Goal: Transaction & Acquisition: Purchase product/service

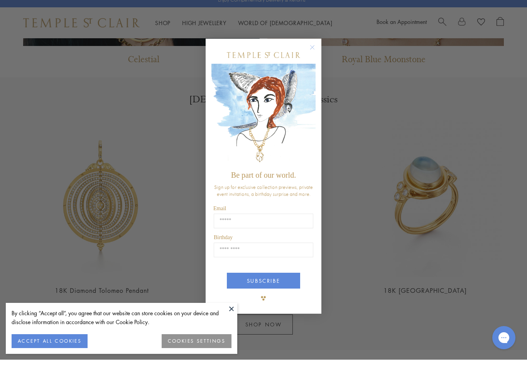
scroll to position [821, 0]
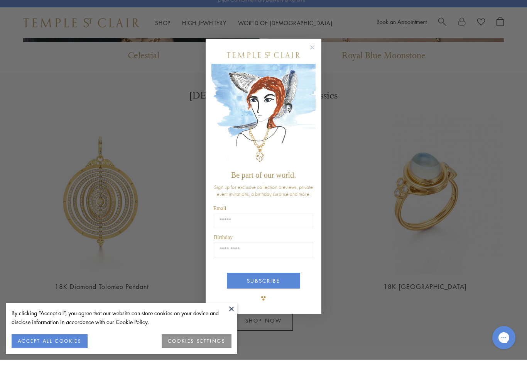
click at [313, 50] on circle "Close dialog" at bounding box center [312, 54] width 9 height 9
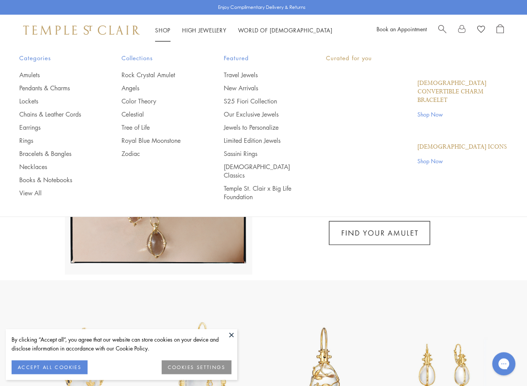
scroll to position [16, 0]
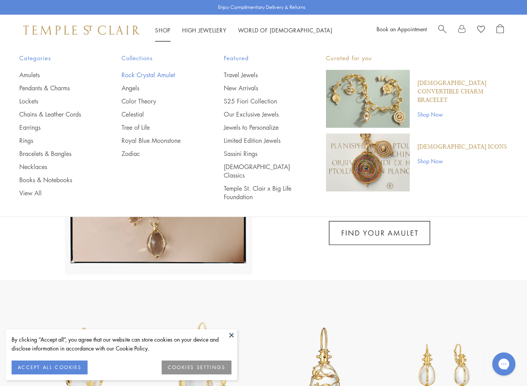
click at [164, 78] on link "Rock Crystal Amulet" at bounding box center [157, 75] width 71 height 8
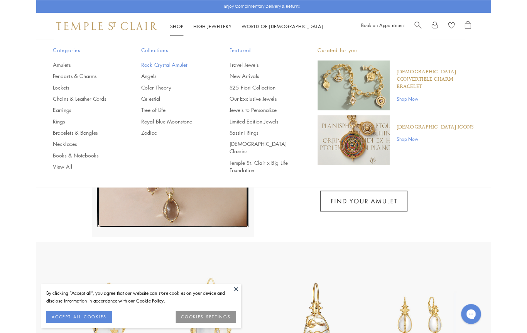
scroll to position [38, 0]
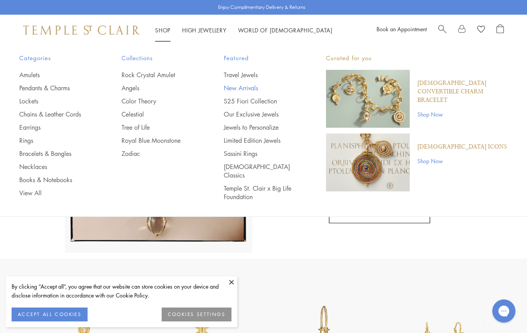
click at [251, 86] on link "New Arrivals" at bounding box center [259, 88] width 71 height 8
click at [68, 89] on link "Pendants & Charms" at bounding box center [54, 88] width 71 height 8
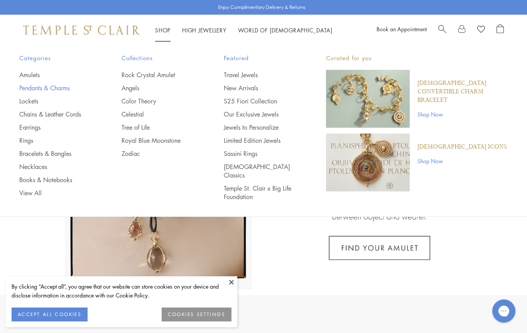
scroll to position [0, 0]
click at [381, 248] on link at bounding box center [263, 171] width 527 height 251
click at [65, 88] on link "Pendants & Charms" at bounding box center [54, 88] width 71 height 8
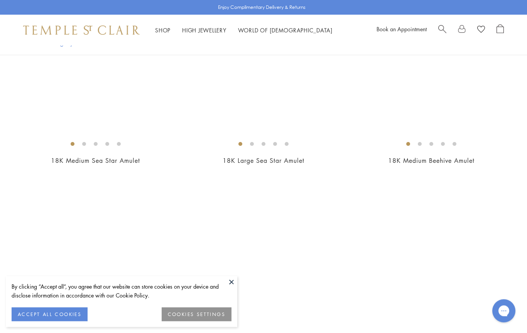
scroll to position [4229, 0]
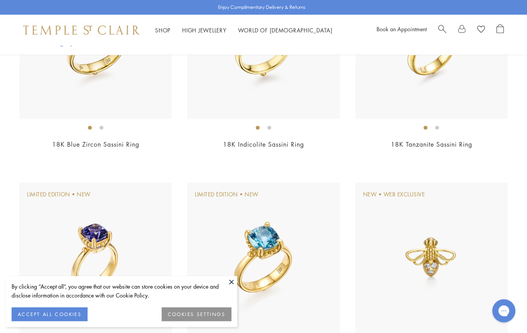
scroll to position [378, 0]
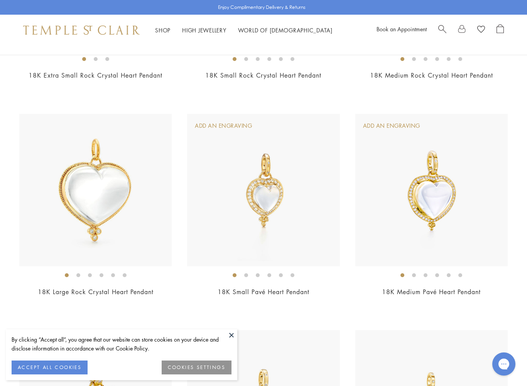
scroll to position [1542, 0]
click at [79, 273] on li at bounding box center [78, 275] width 4 height 4
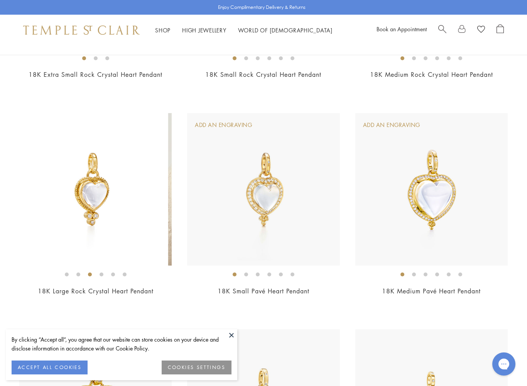
click at [92, 273] on li at bounding box center [90, 275] width 4 height 4
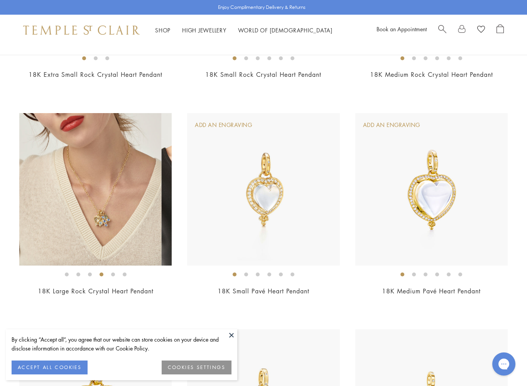
click at [101, 273] on li at bounding box center [102, 275] width 4 height 4
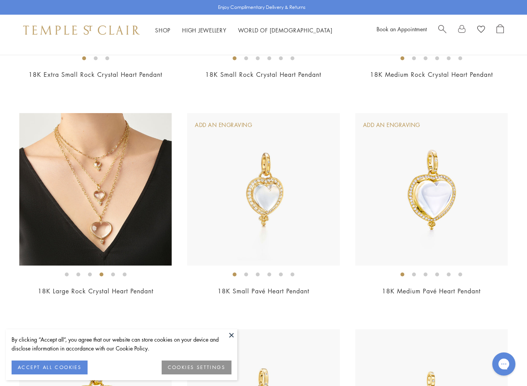
click at [113, 273] on li at bounding box center [113, 275] width 4 height 4
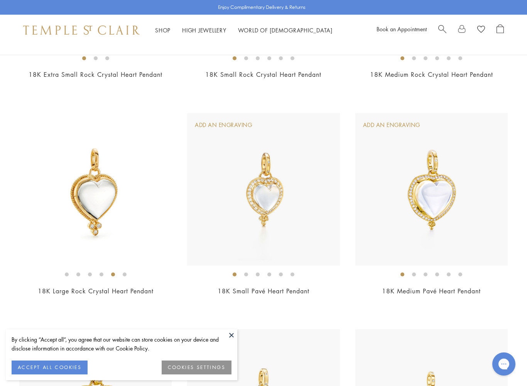
click at [125, 273] on li at bounding box center [125, 275] width 4 height 4
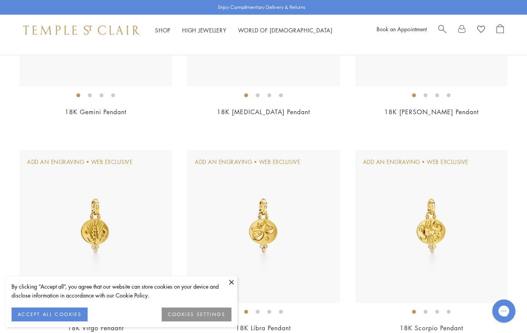
scroll to position [4525, 0]
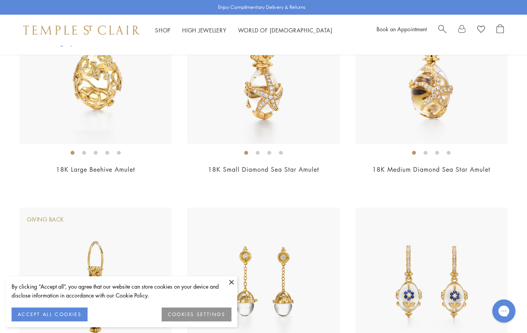
scroll to position [4391, 0]
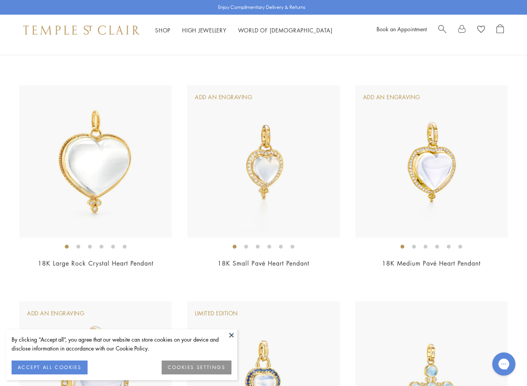
scroll to position [1571, 0]
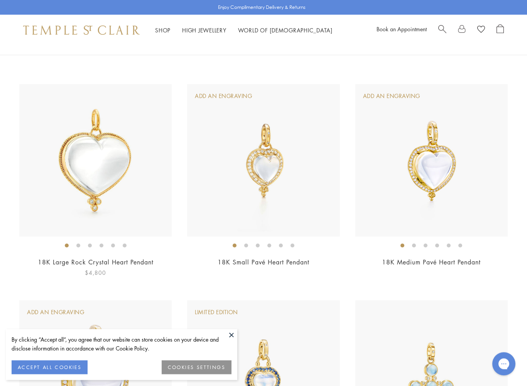
click at [97, 261] on link "18K Large Rock Crystal Heart Pendant" at bounding box center [96, 262] width 116 height 8
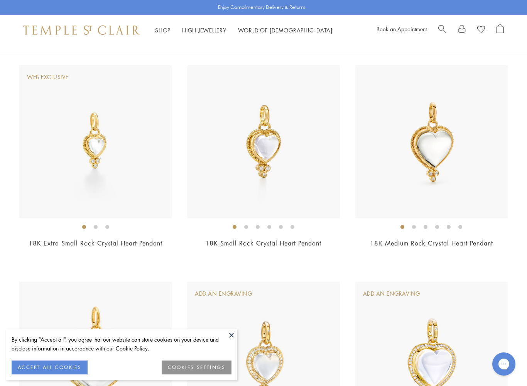
scroll to position [1374, 0]
click at [401, 239] on link "18K Medium Rock Crystal Heart Pendant" at bounding box center [431, 243] width 123 height 8
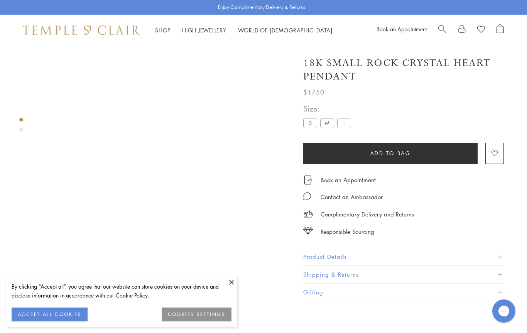
scroll to position [46, 0]
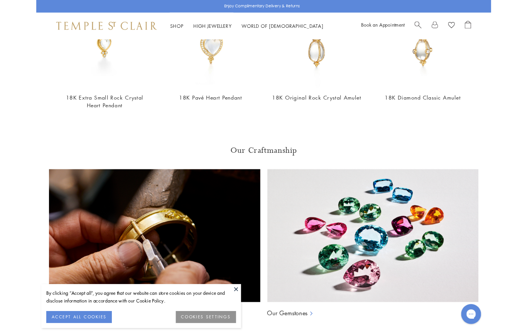
scroll to position [389, 0]
